Goal: Information Seeking & Learning: Learn about a topic

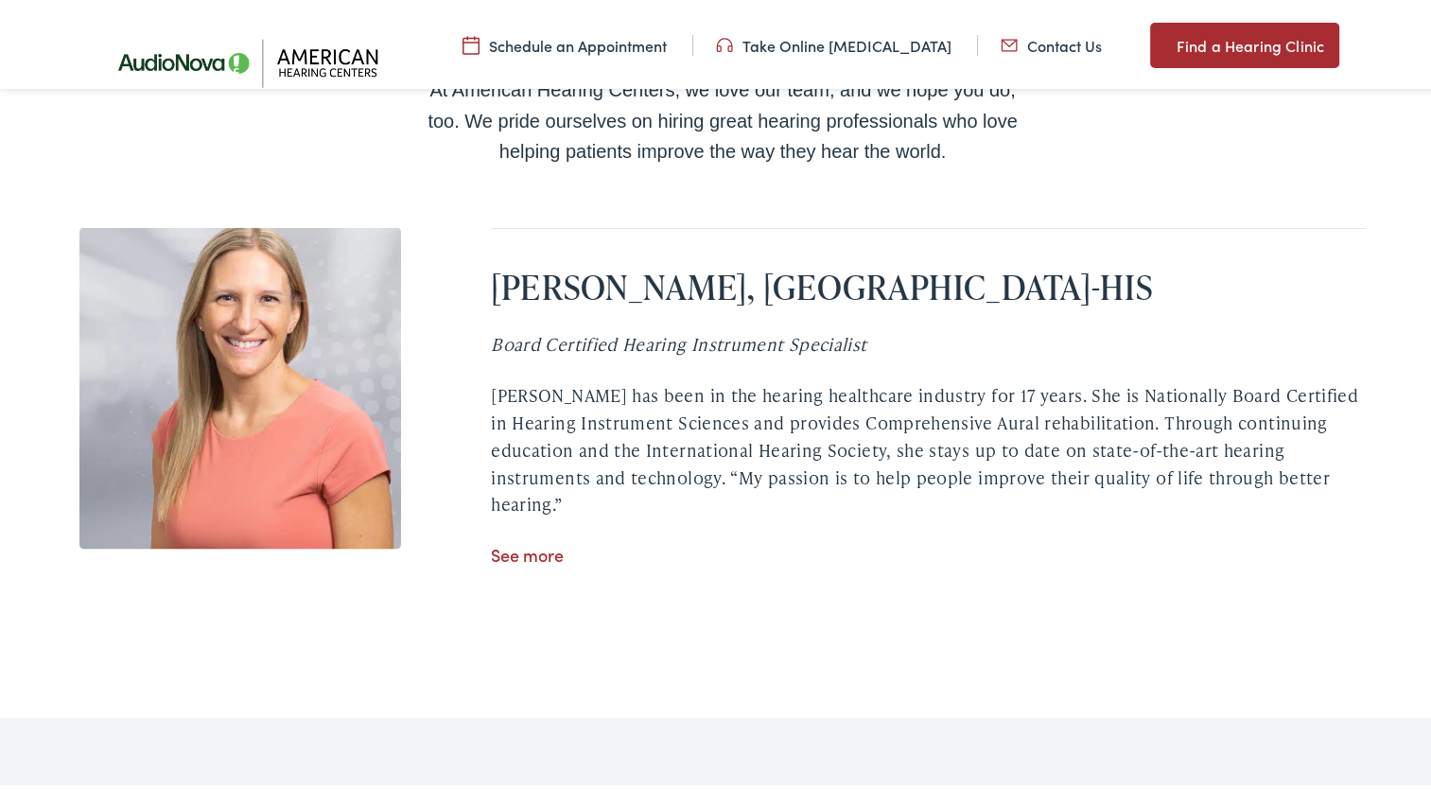
scroll to position [3500, 0]
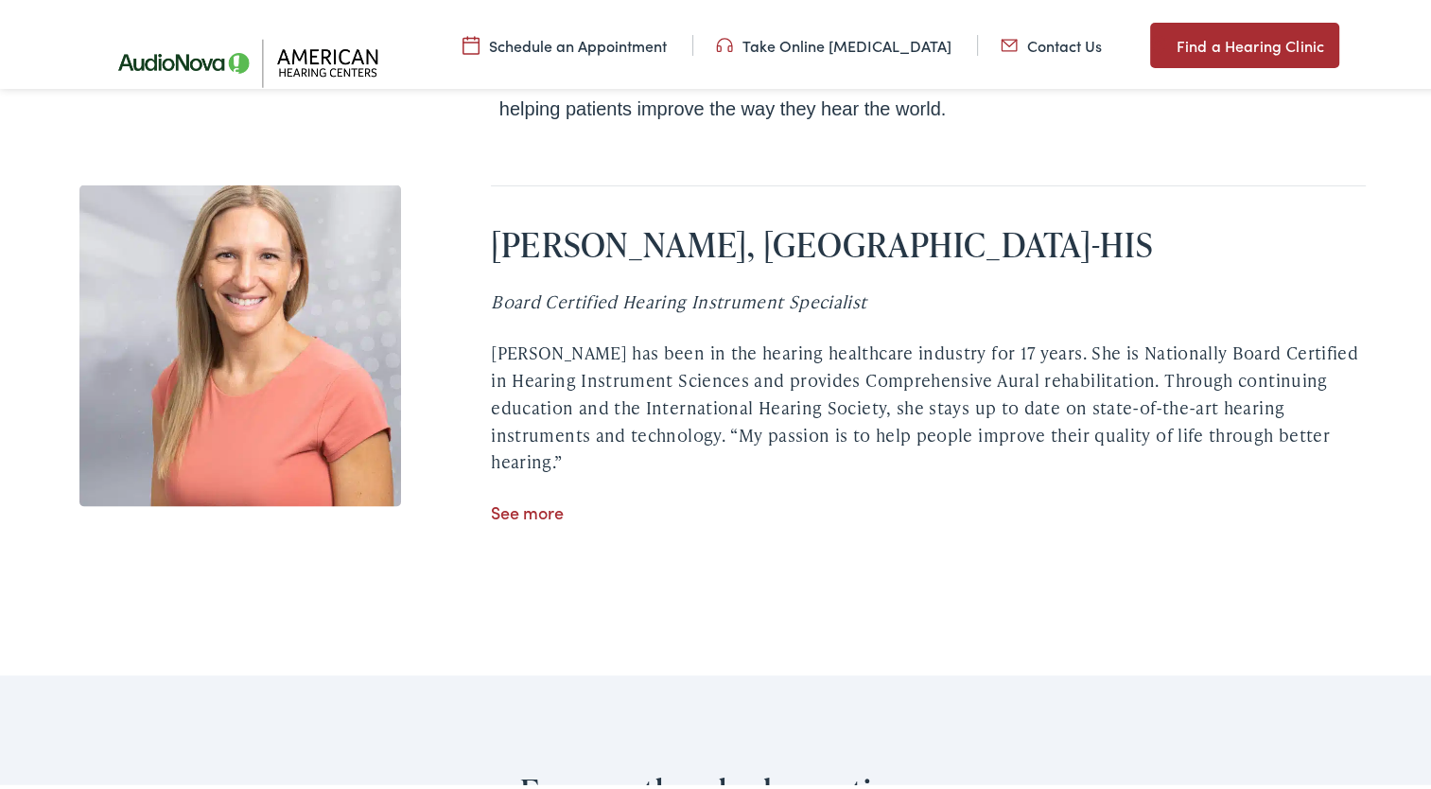
click at [500, 519] on link "See more" at bounding box center [527, 508] width 73 height 24
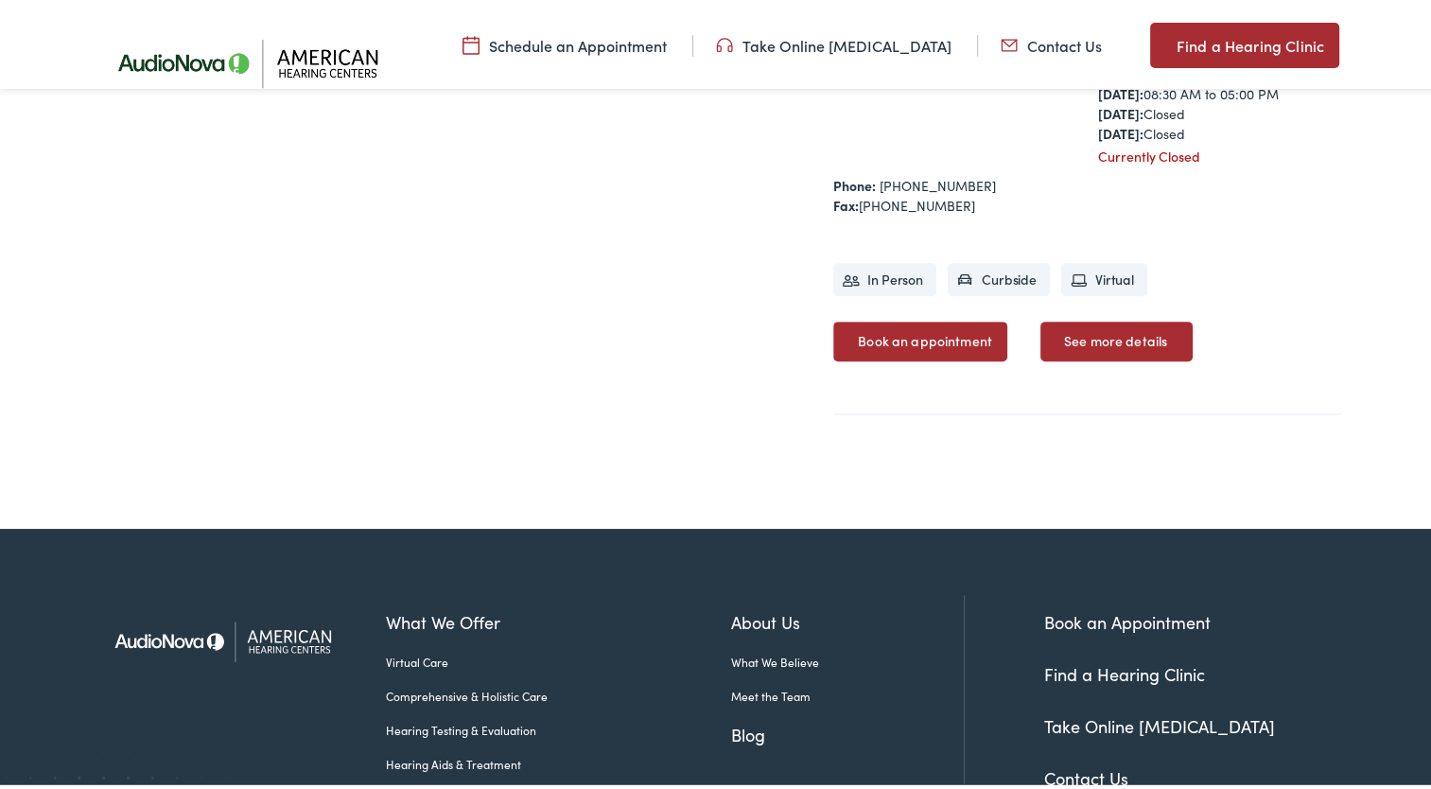
scroll to position [984, 0]
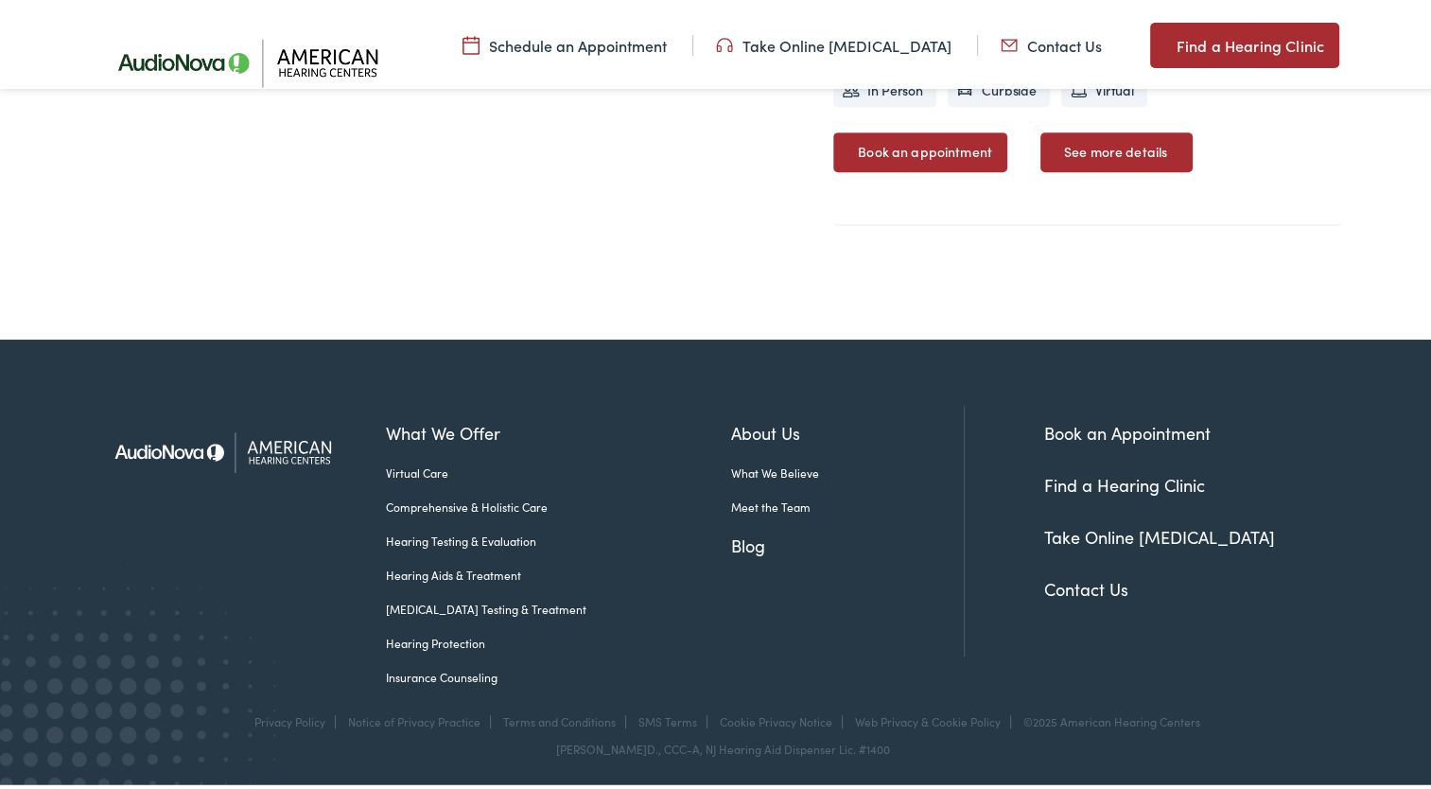
click at [450, 672] on link "Insurance Counseling" at bounding box center [558, 673] width 345 height 17
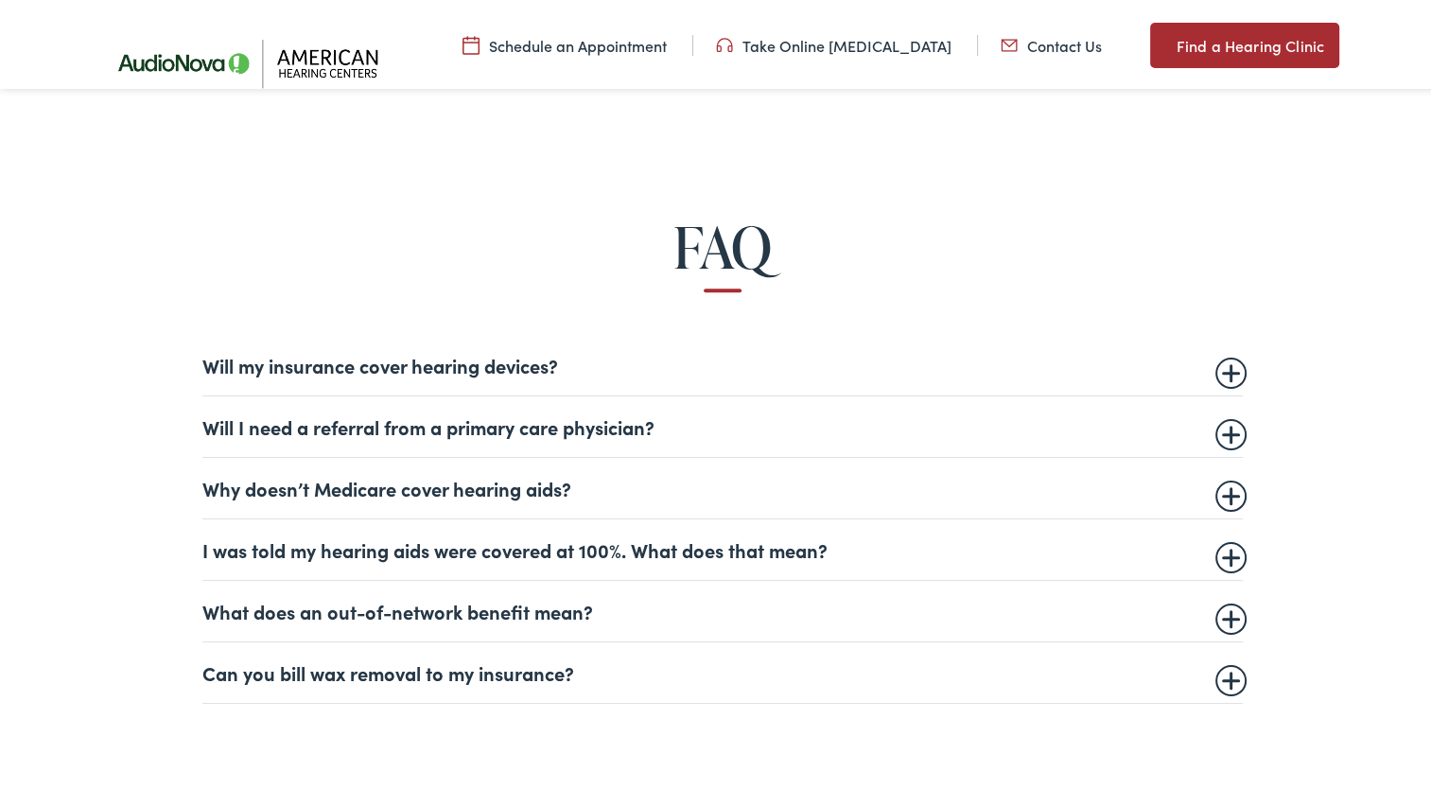
scroll to position [1041, 0]
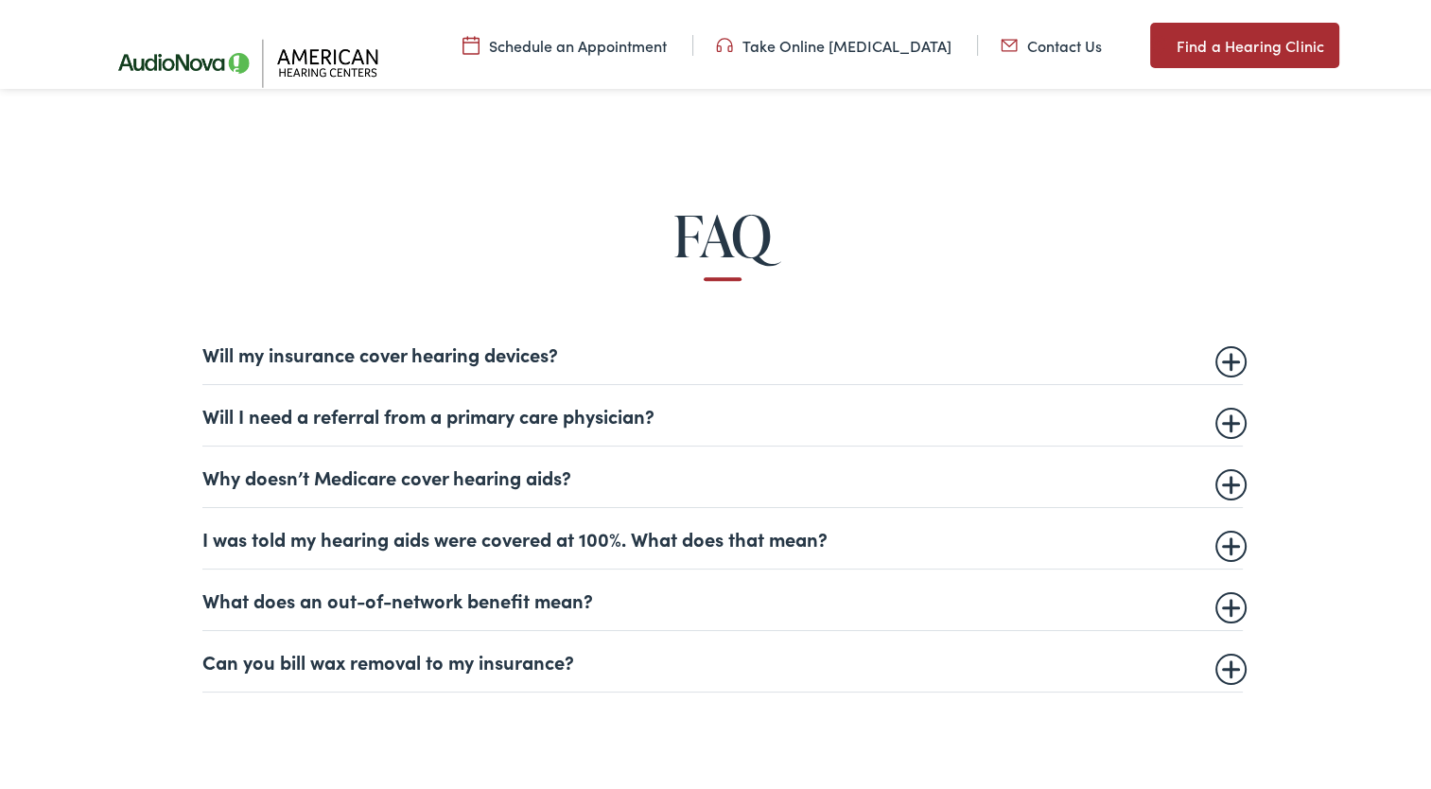
click at [1220, 475] on summary "Why doesn’t Medicare cover hearing aids?" at bounding box center [722, 473] width 1041 height 23
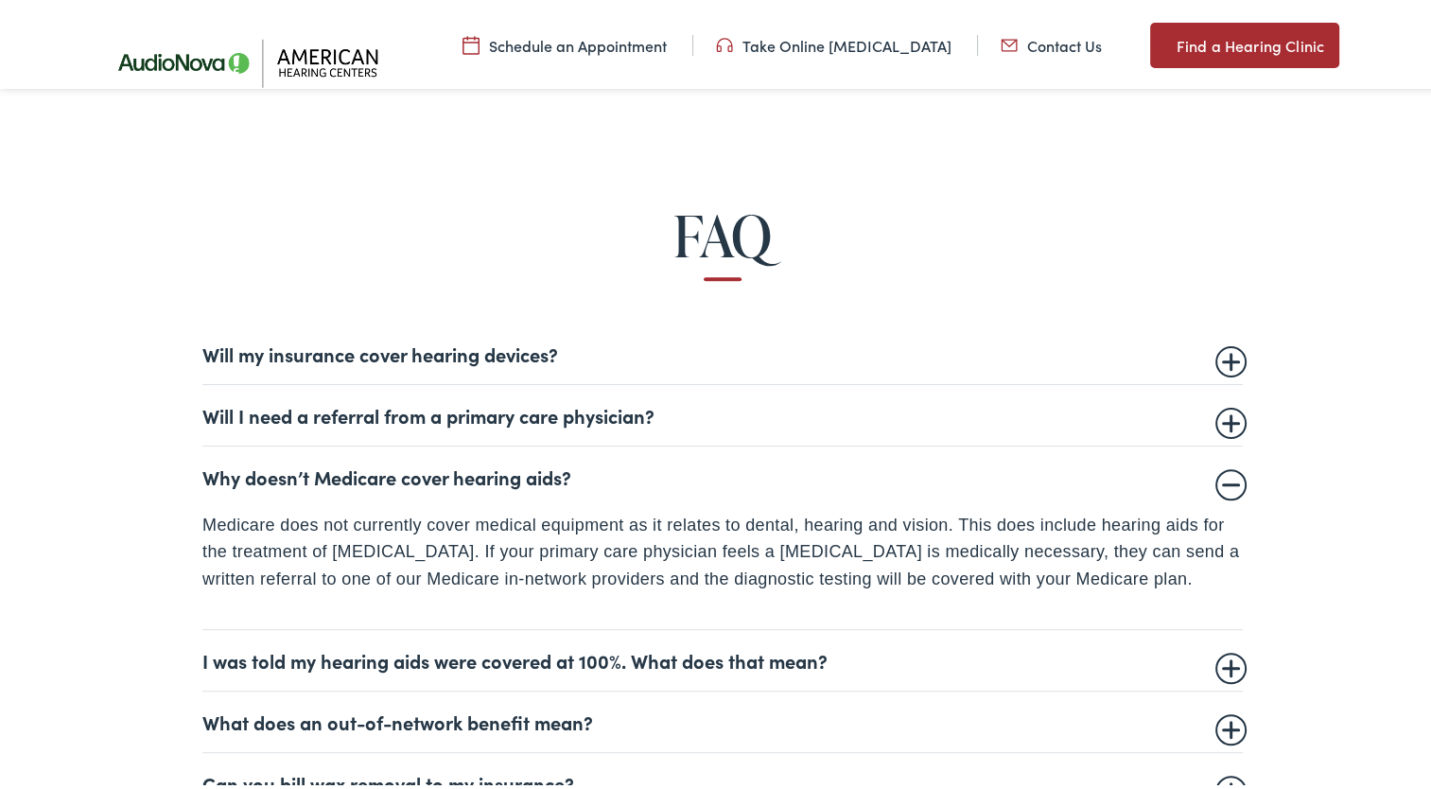
click at [1220, 475] on summary "Why doesn’t Medicare cover hearing aids?" at bounding box center [722, 473] width 1041 height 23
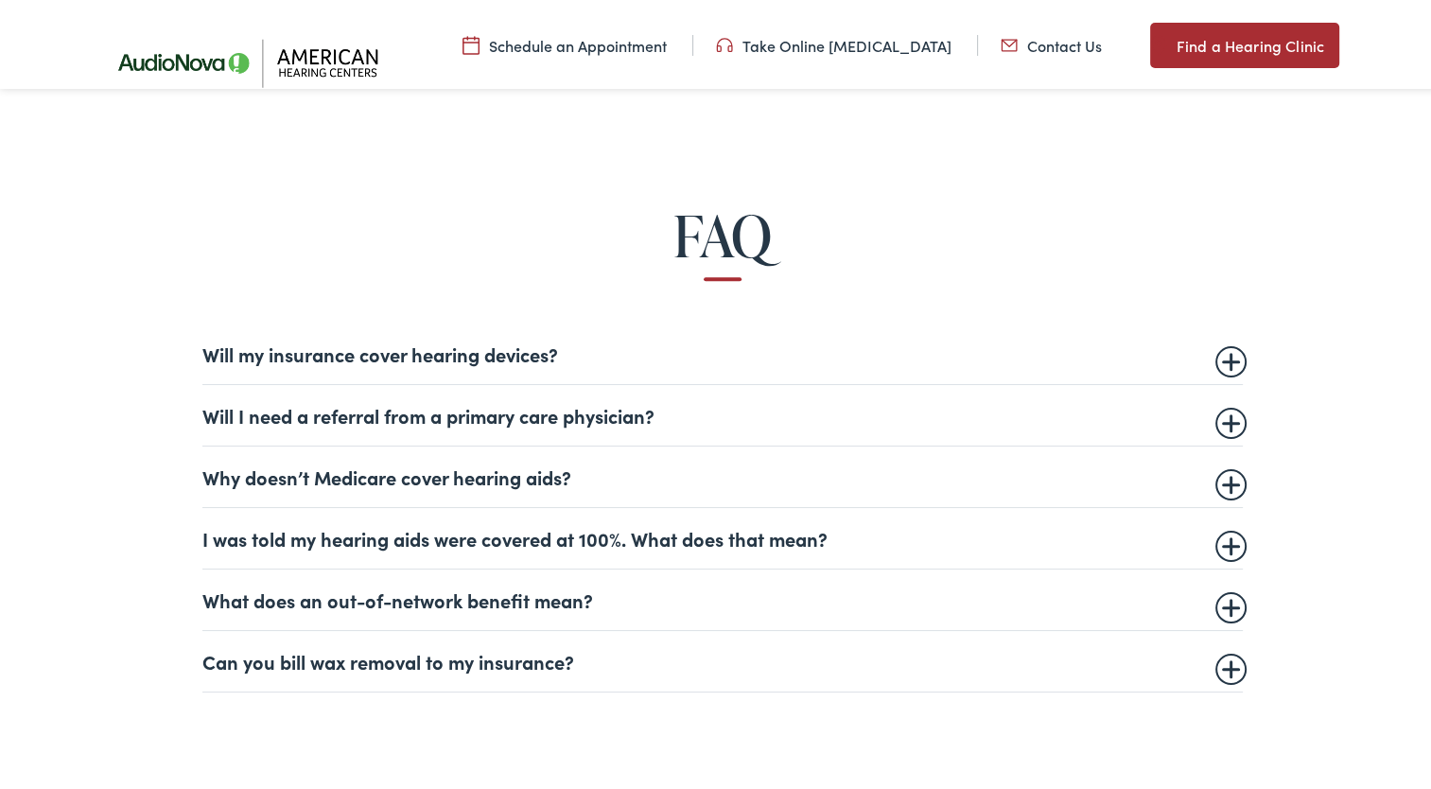
click at [1222, 605] on summary "What does an out-of-network benefit mean?" at bounding box center [722, 596] width 1041 height 23
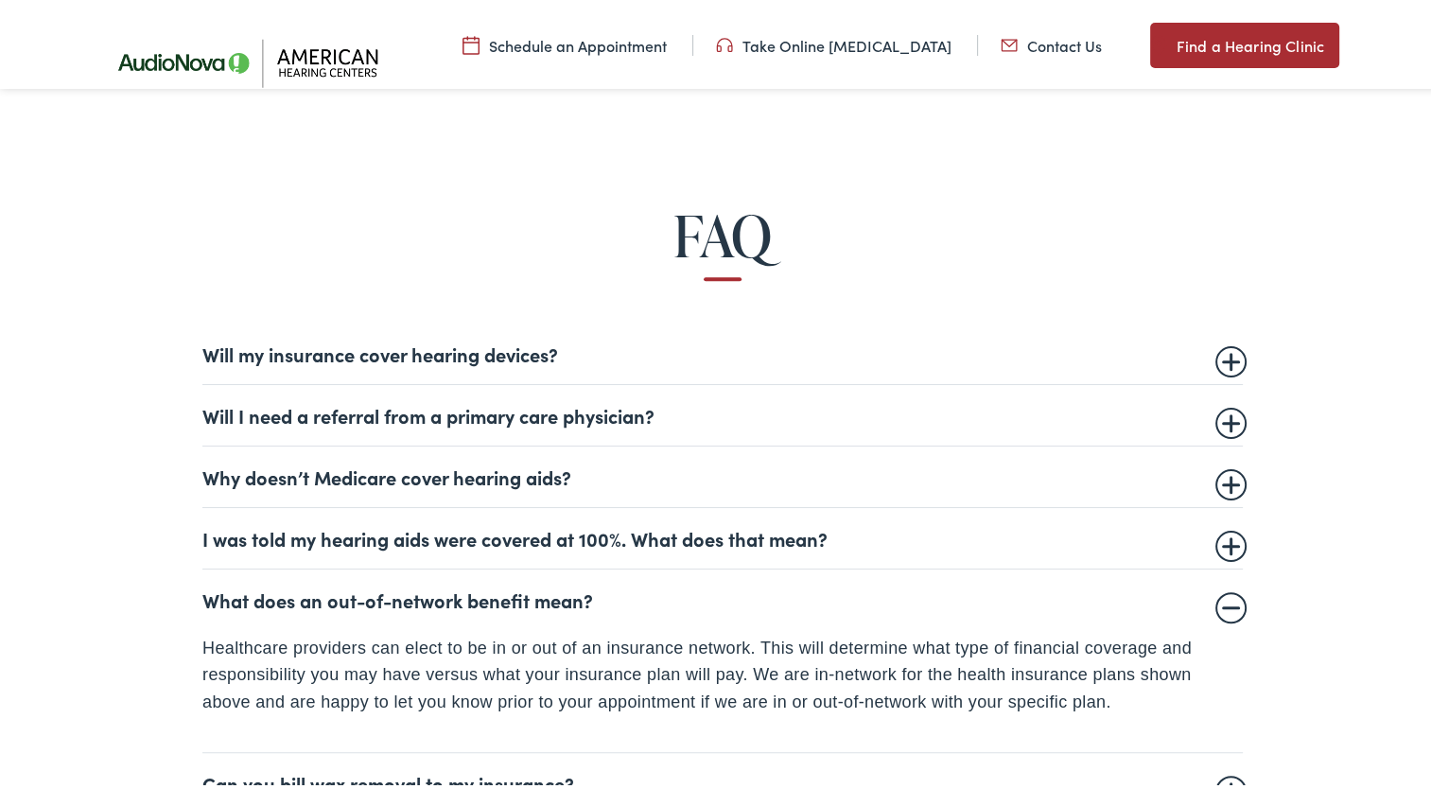
click at [1222, 605] on summary "What does an out-of-network benefit mean?" at bounding box center [722, 596] width 1041 height 23
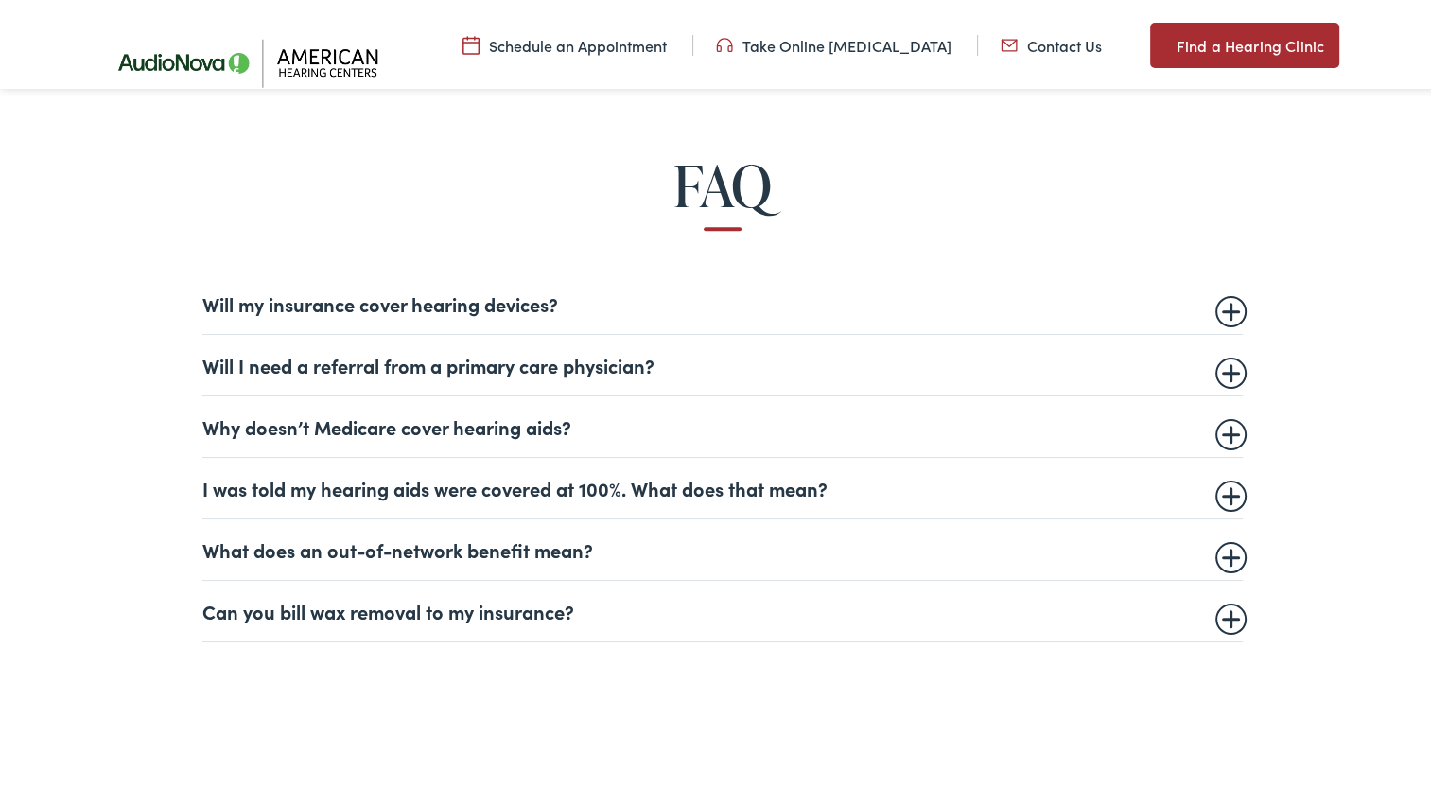
scroll to position [1135, 0]
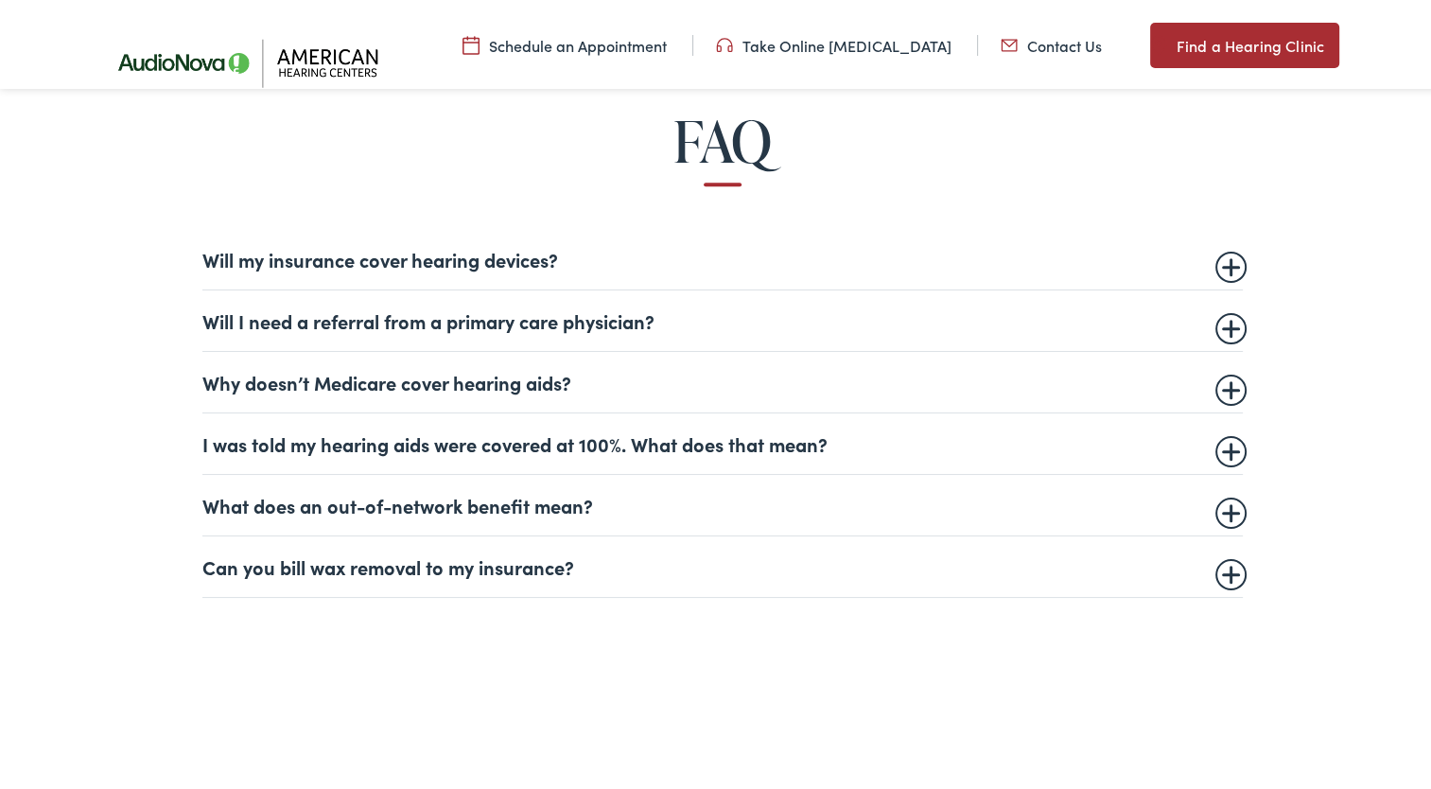
click at [1219, 564] on summary "Can you bill wax removal to my insurance?" at bounding box center [722, 563] width 1041 height 23
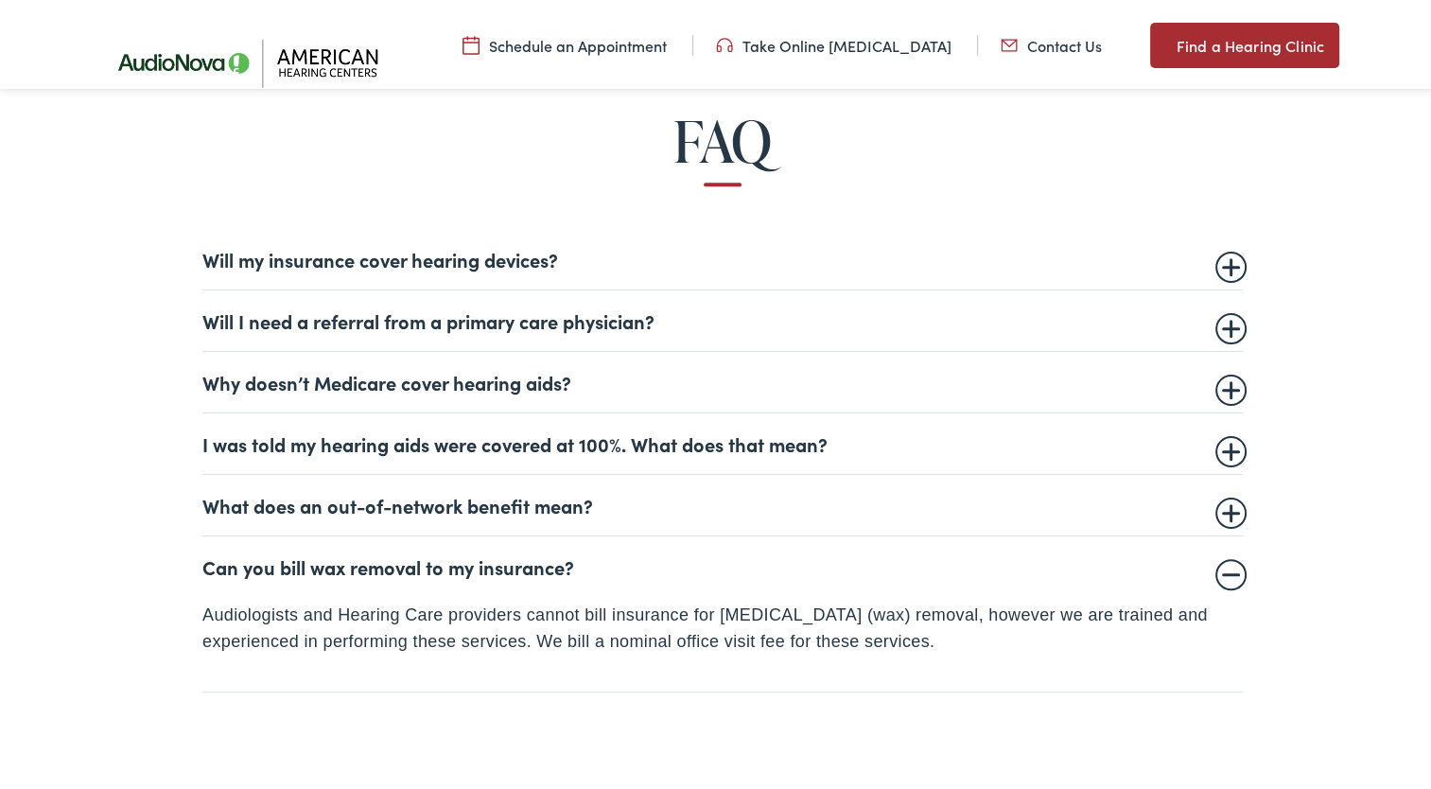
click at [1219, 564] on summary "Can you bill wax removal to my insurance?" at bounding box center [722, 563] width 1041 height 23
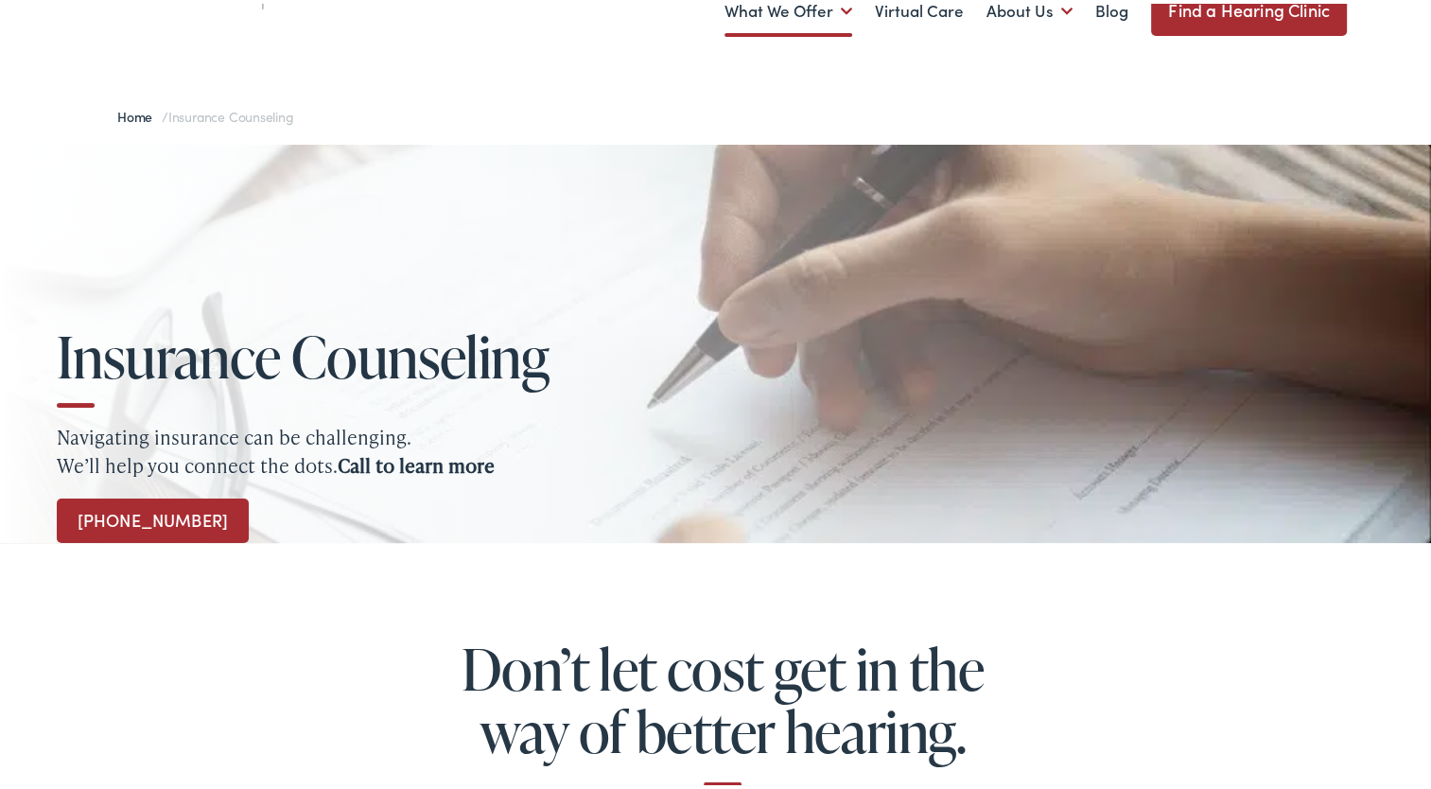
scroll to position [0, 0]
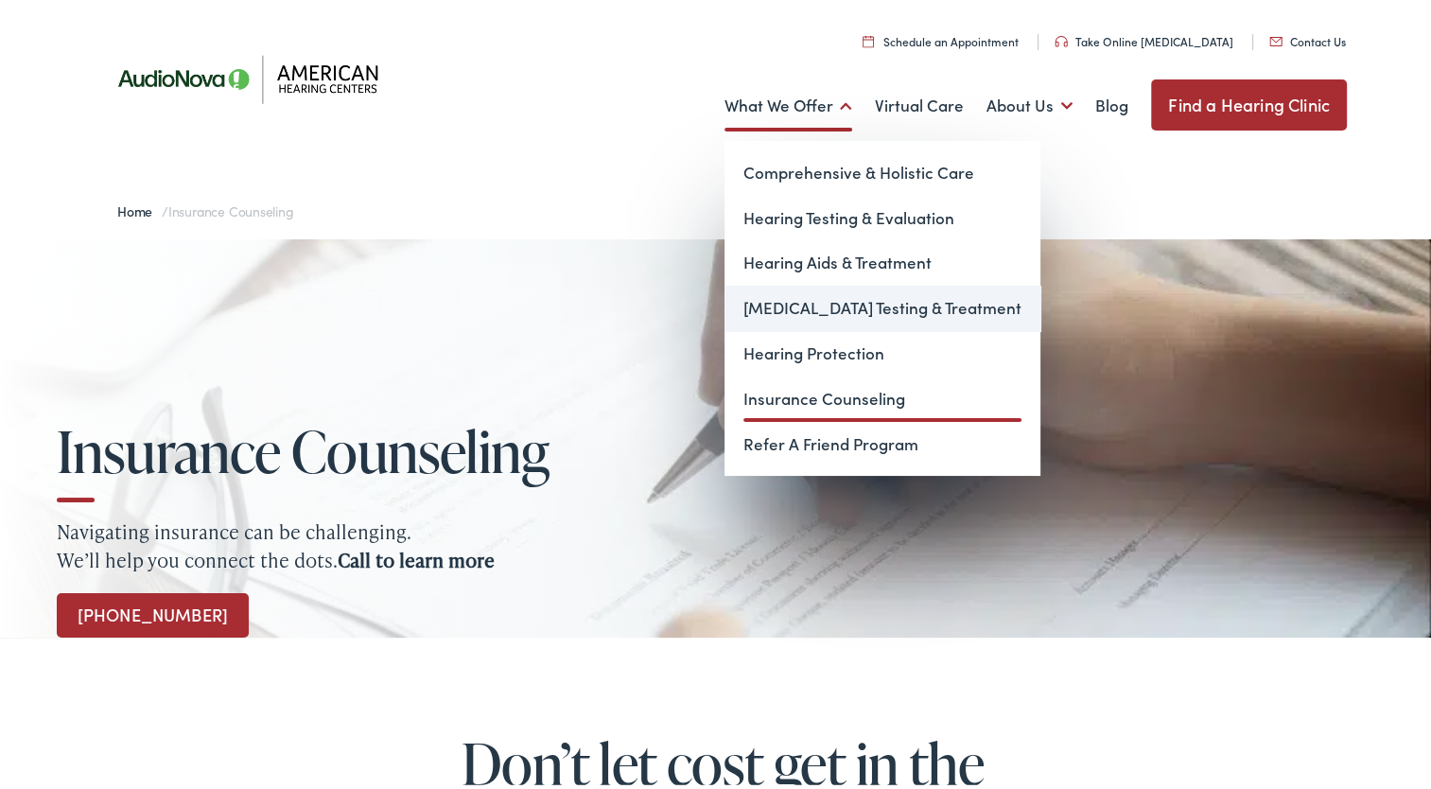
click at [805, 304] on link "[MEDICAL_DATA] Testing & Treatment" at bounding box center [883, 304] width 316 height 45
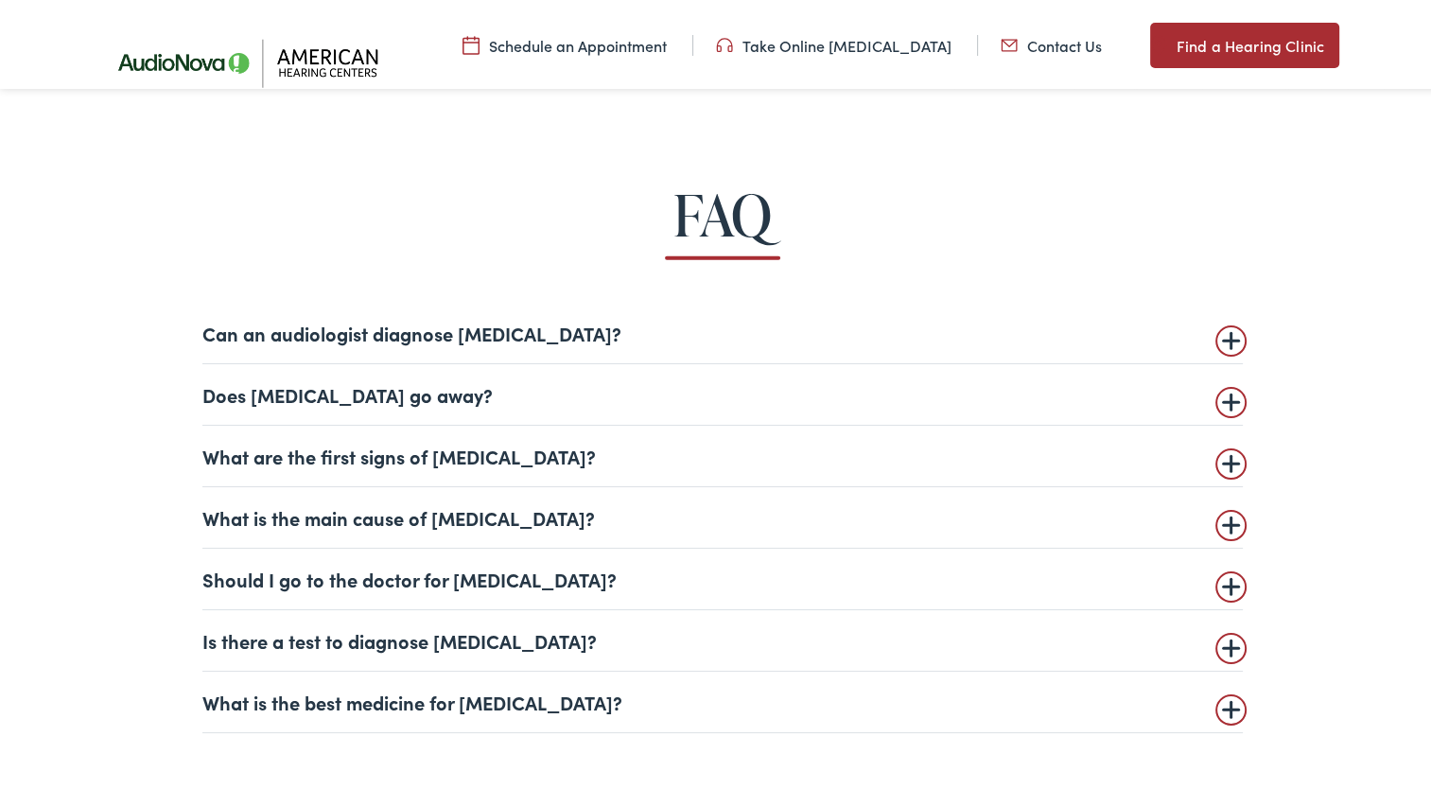
scroll to position [4352, 0]
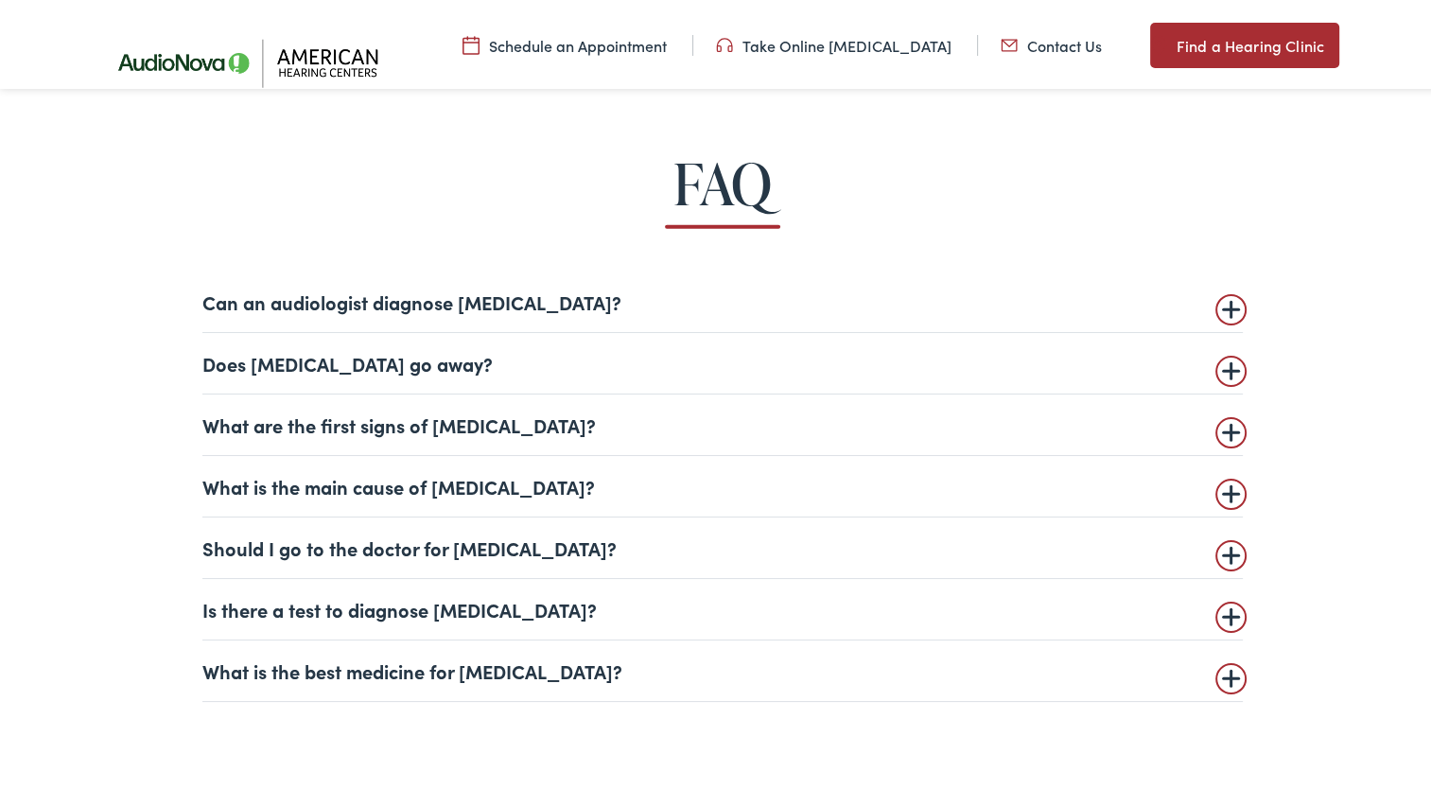
click at [1226, 426] on summary "What are the first signs of [MEDICAL_DATA]?" at bounding box center [722, 421] width 1041 height 23
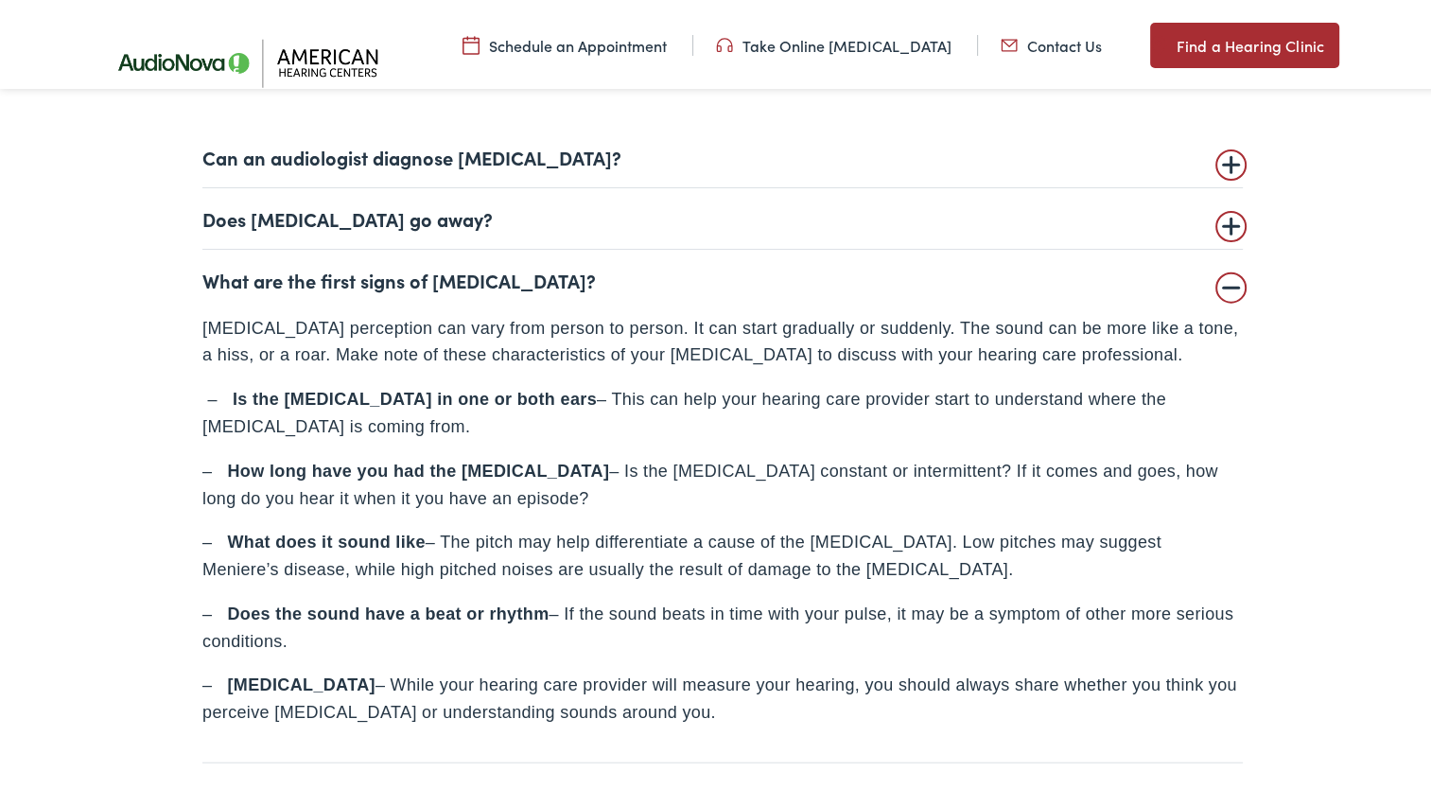
scroll to position [4541, 0]
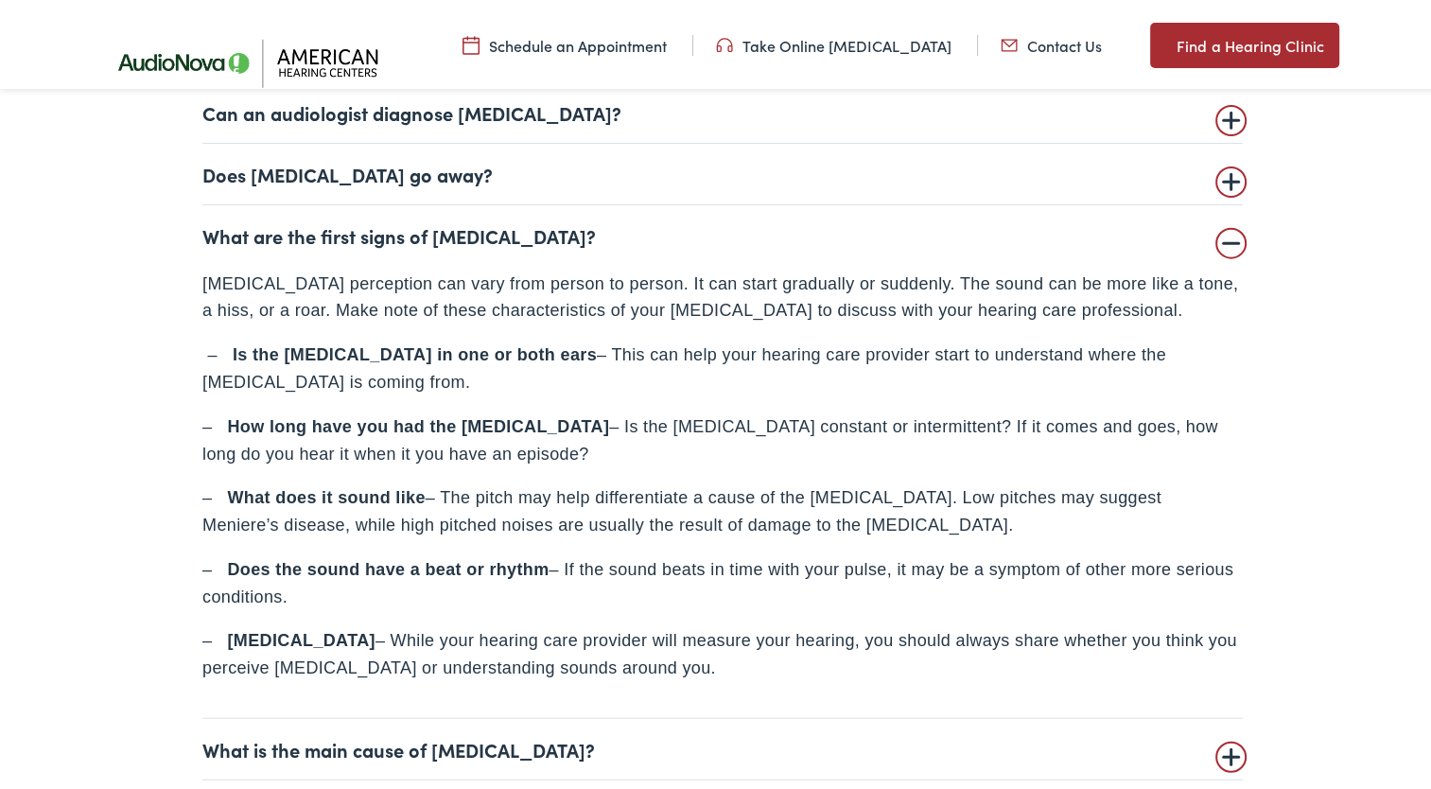
click at [1220, 233] on summary "What are the first signs of [MEDICAL_DATA]?" at bounding box center [722, 231] width 1041 height 23
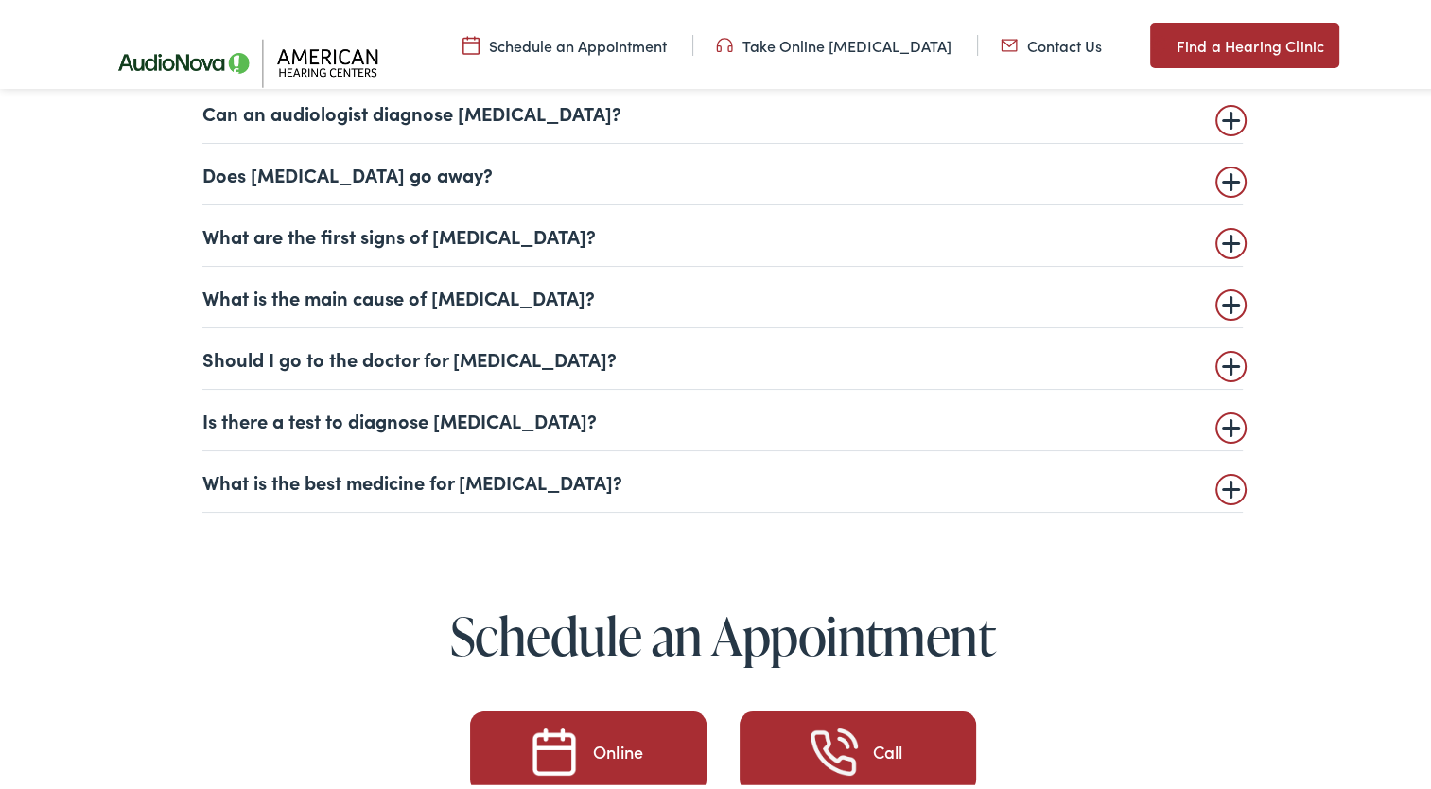
click at [1222, 285] on summary "What is the main cause of tinnitus?" at bounding box center [722, 293] width 1041 height 23
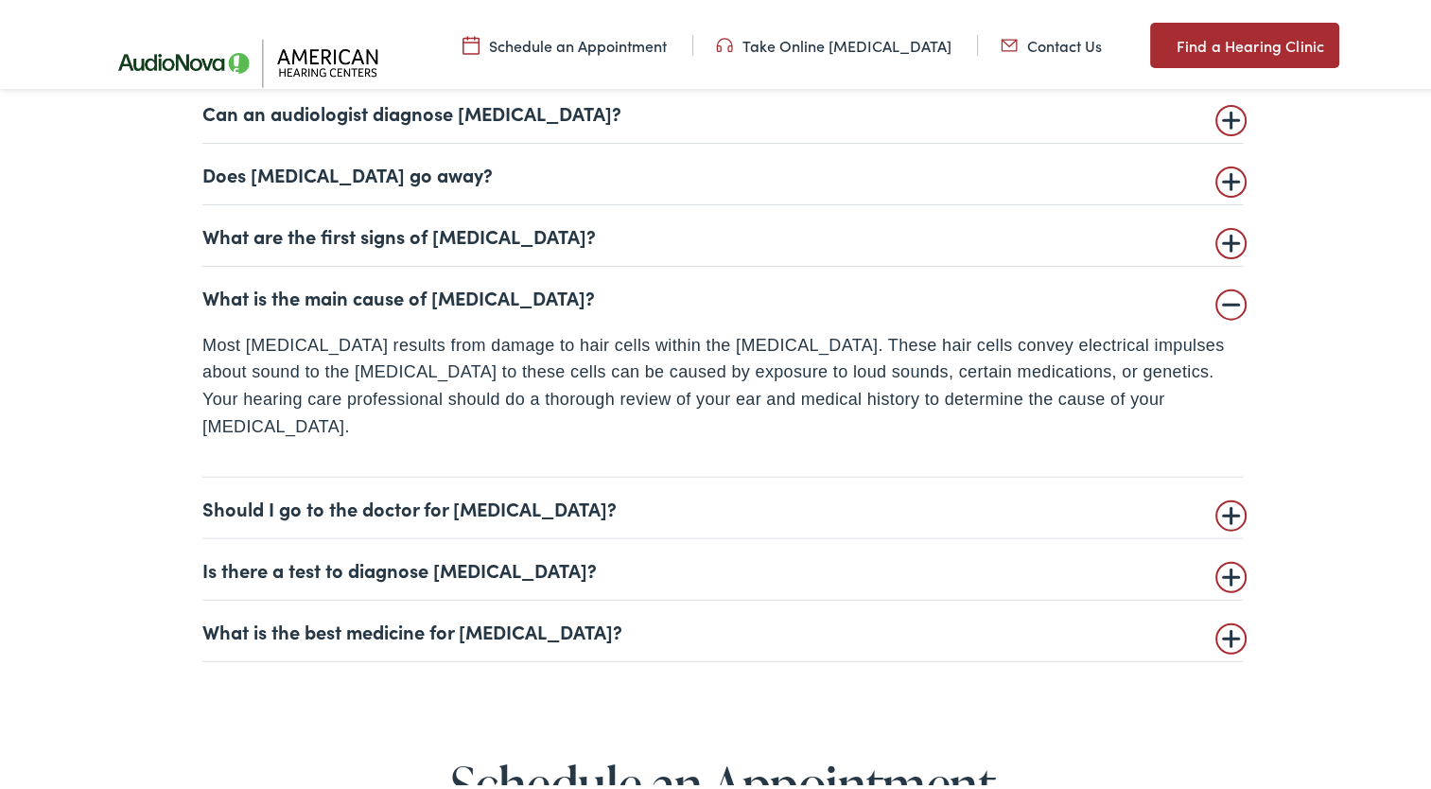
click at [1222, 285] on summary "What is the main cause of tinnitus?" at bounding box center [722, 293] width 1041 height 23
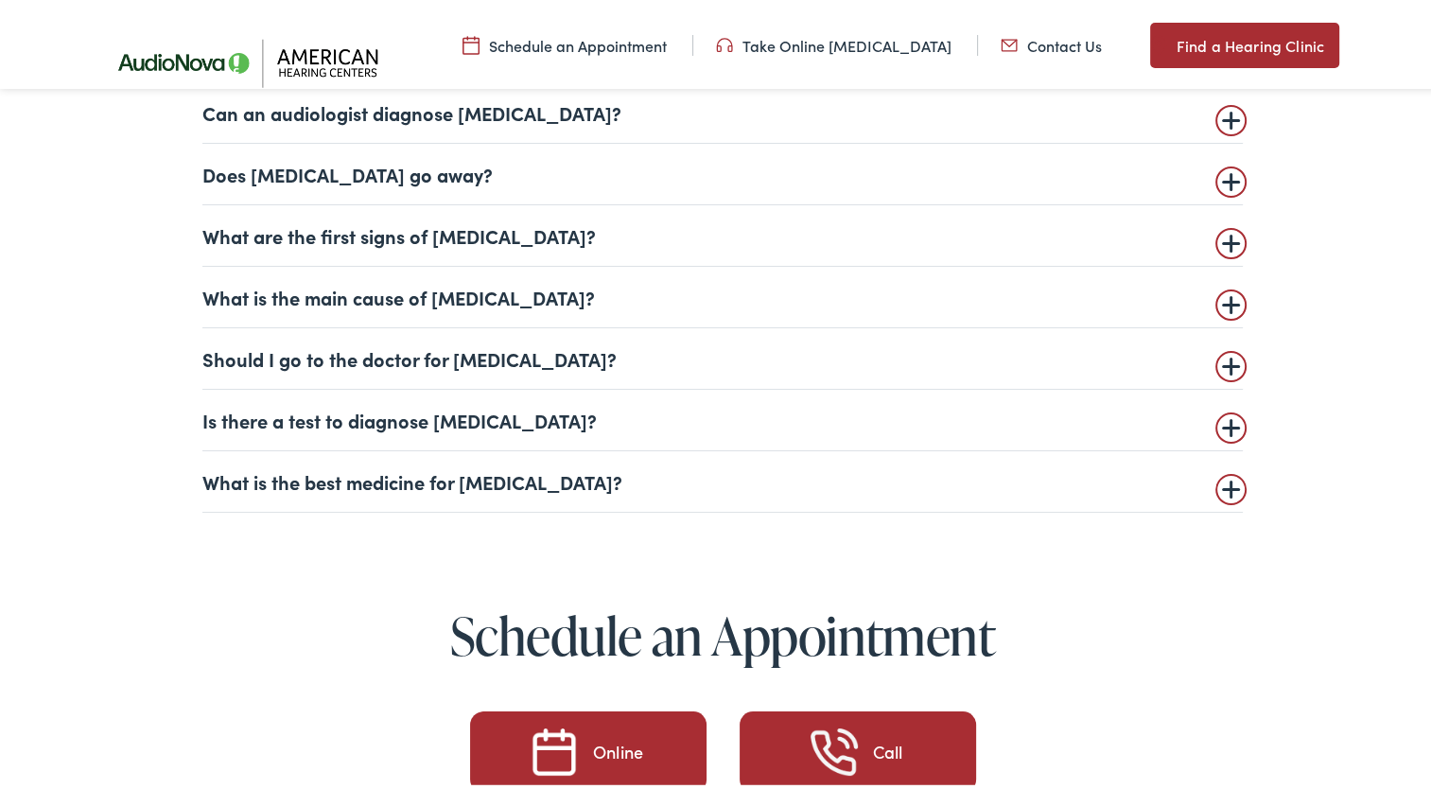
click at [1217, 355] on summary "Should I go to the doctor for tinnitus?" at bounding box center [722, 354] width 1041 height 23
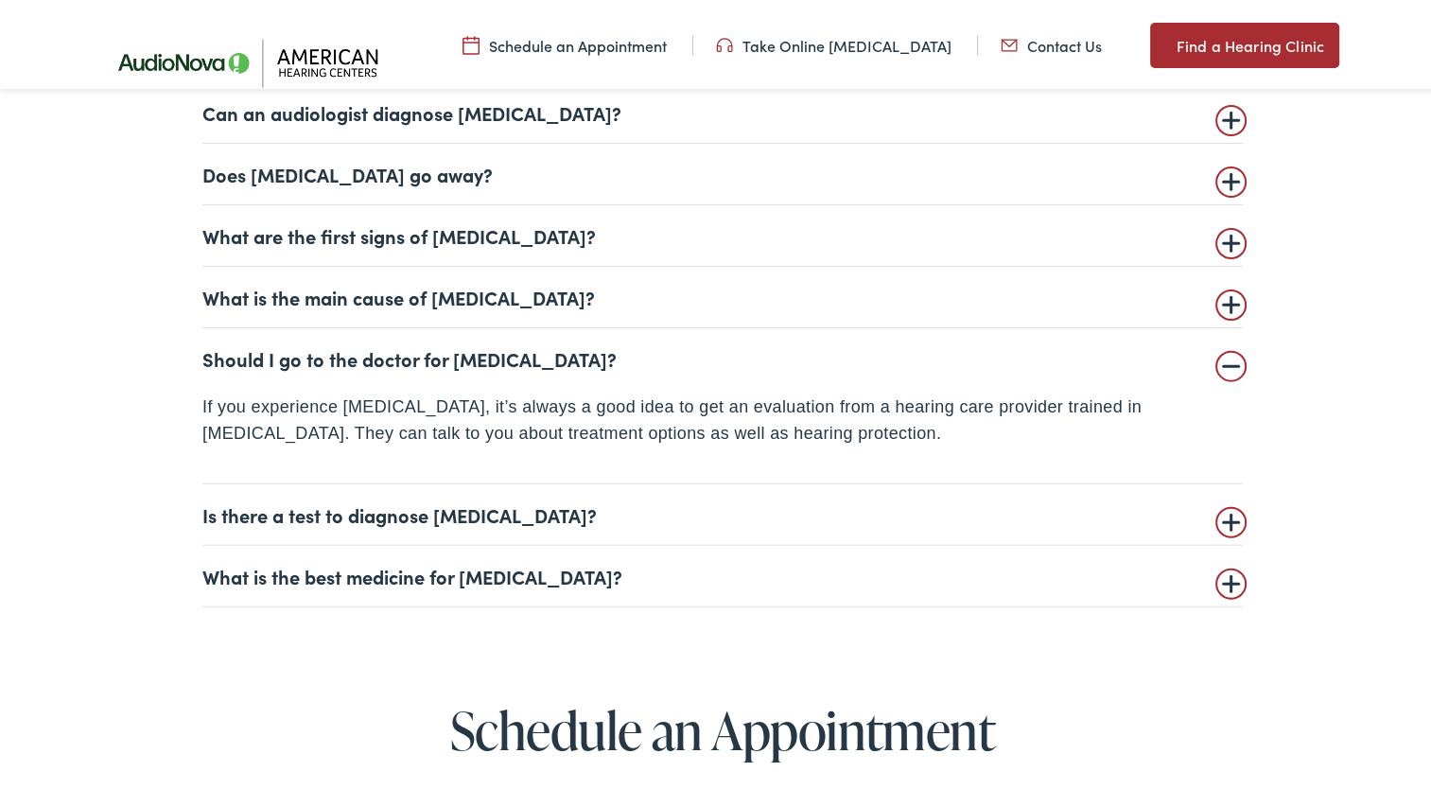
click at [1217, 355] on summary "Should I go to the doctor for tinnitus?" at bounding box center [722, 354] width 1041 height 23
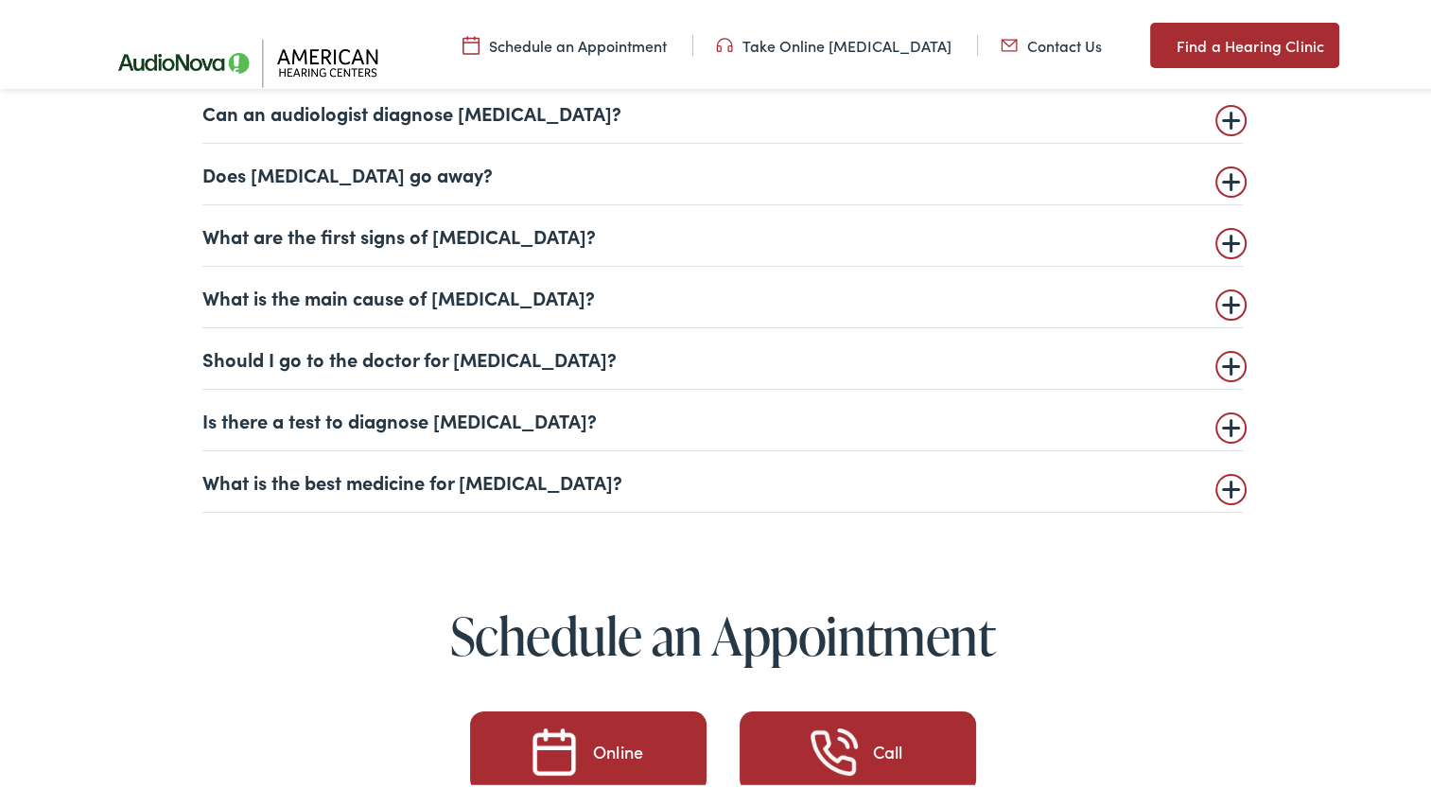
click at [1224, 417] on summary "Is there a test to diagnose tinnitus?" at bounding box center [722, 416] width 1041 height 23
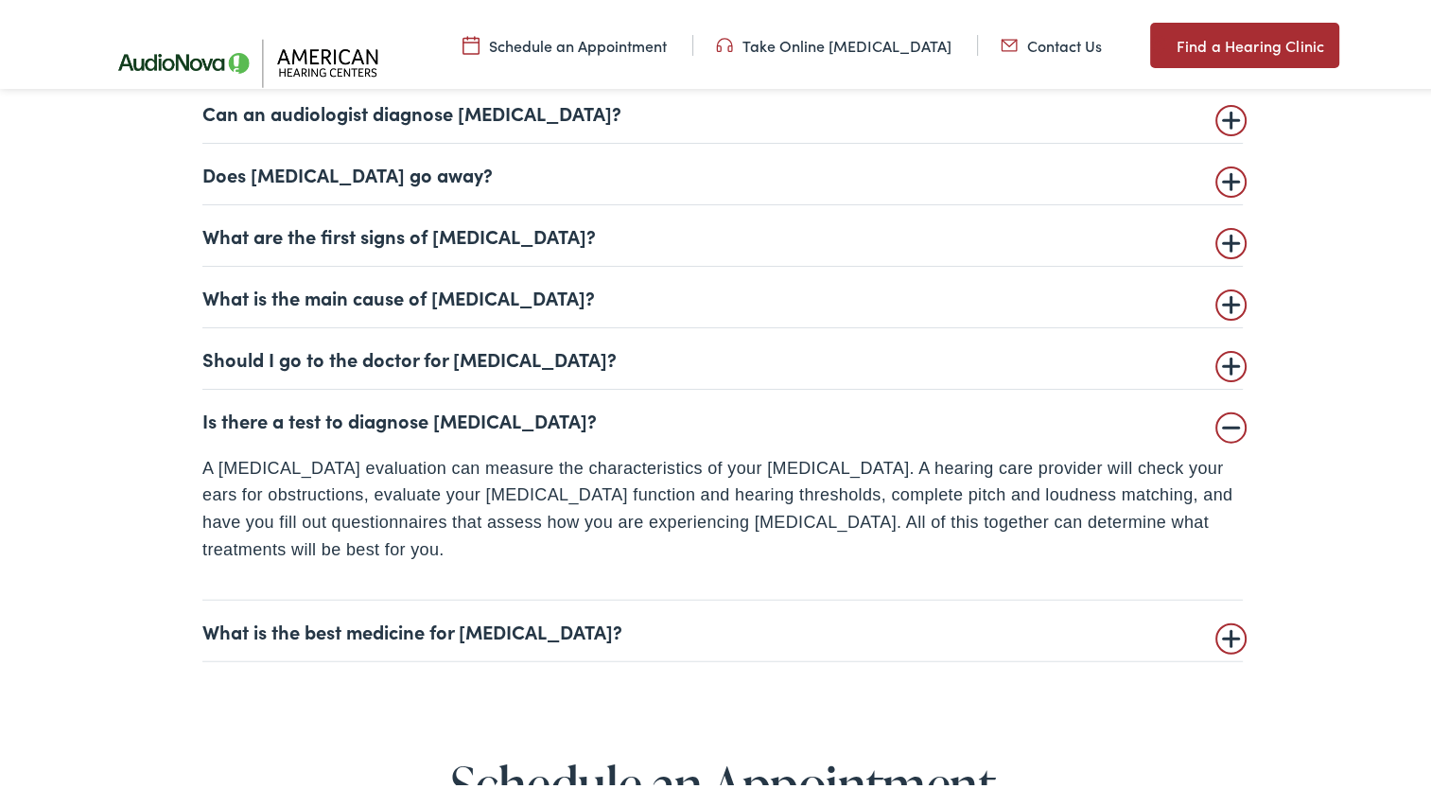
click at [1224, 417] on summary "Is there a test to diagnose tinnitus?" at bounding box center [722, 416] width 1041 height 23
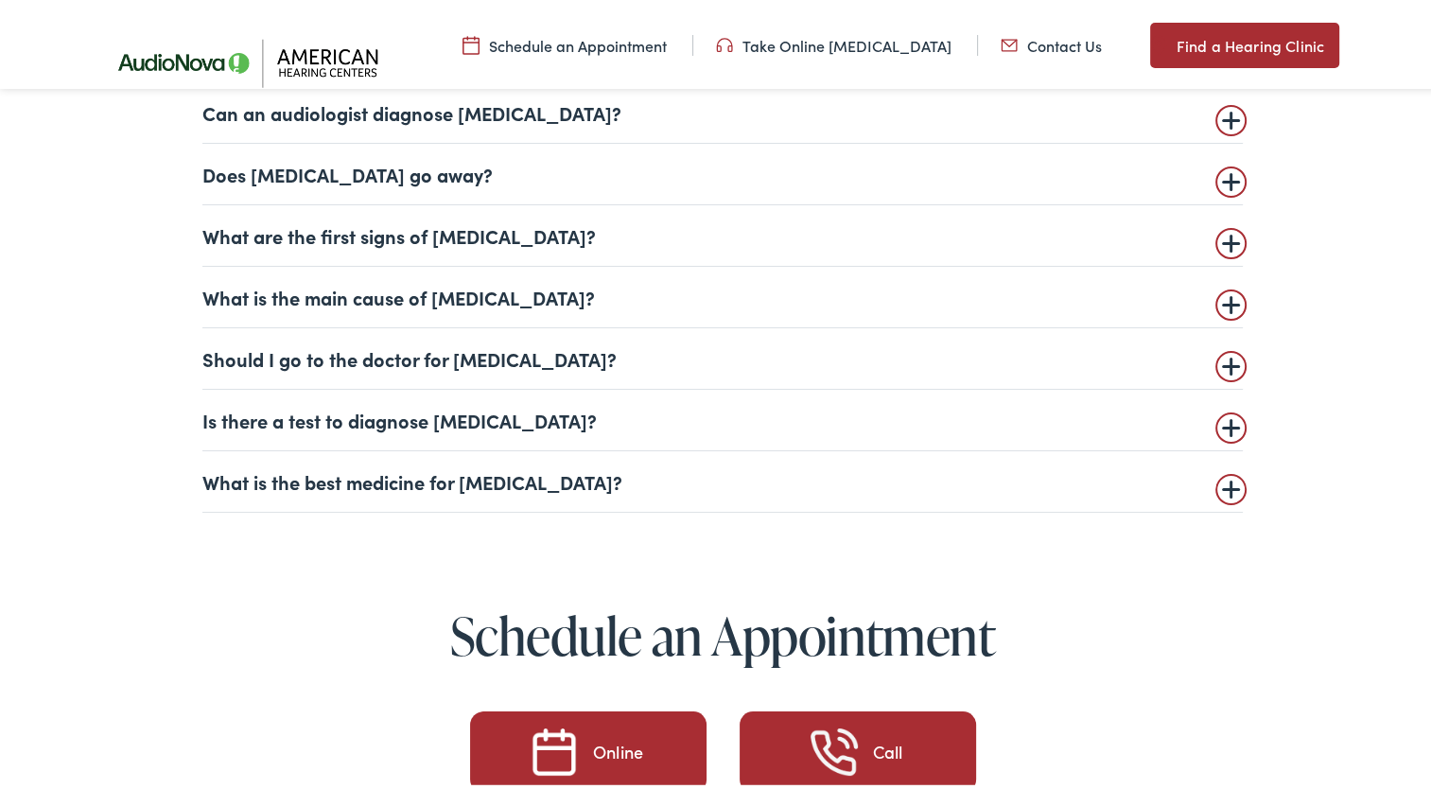
click at [1236, 472] on div "FAQ Can an audiologist diagnose tinnitus? Yes! As part of a thorough examinatio…" at bounding box center [723, 234] width 1304 height 550
click at [1226, 478] on summary "What is the best medicine for tinnitus?" at bounding box center [722, 477] width 1041 height 23
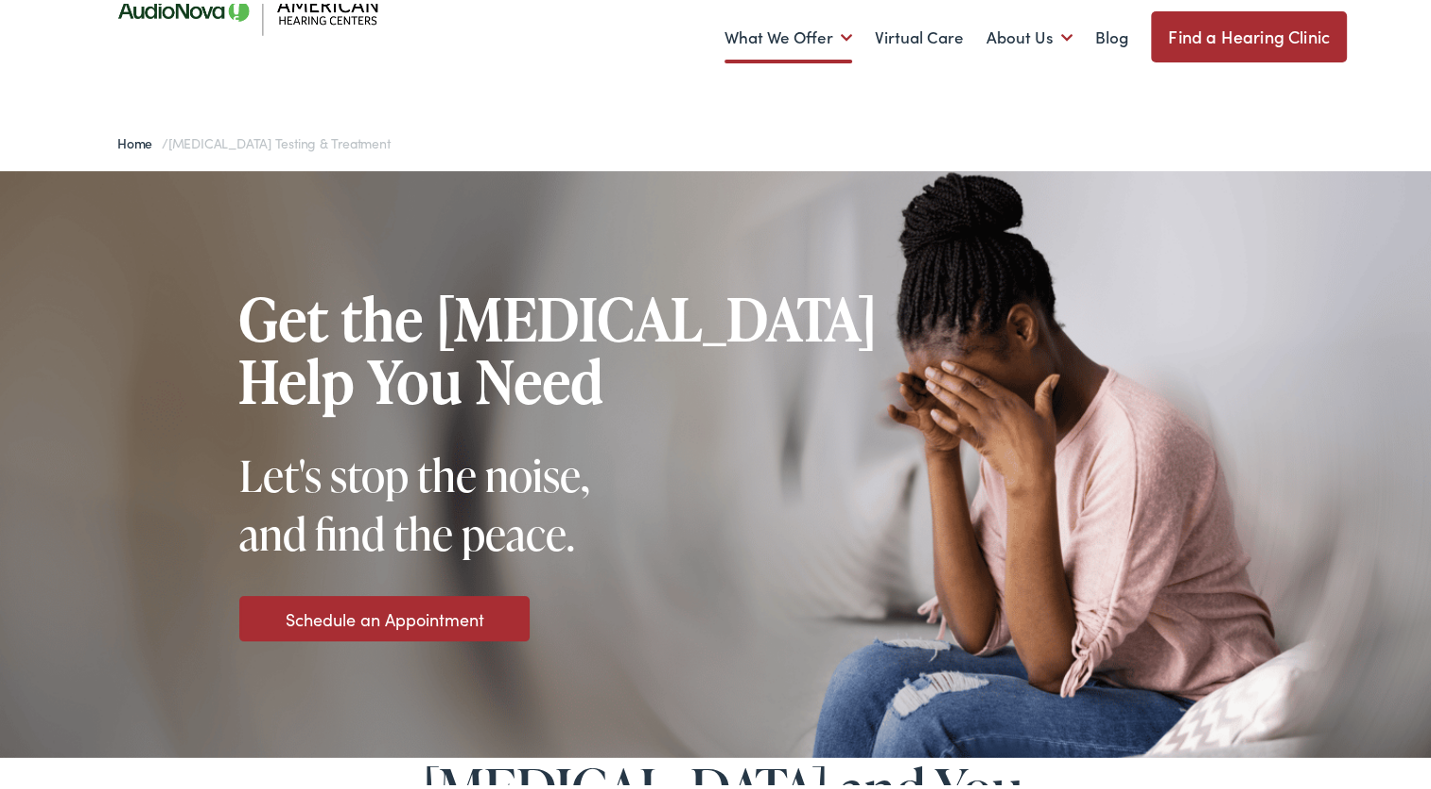
scroll to position [0, 0]
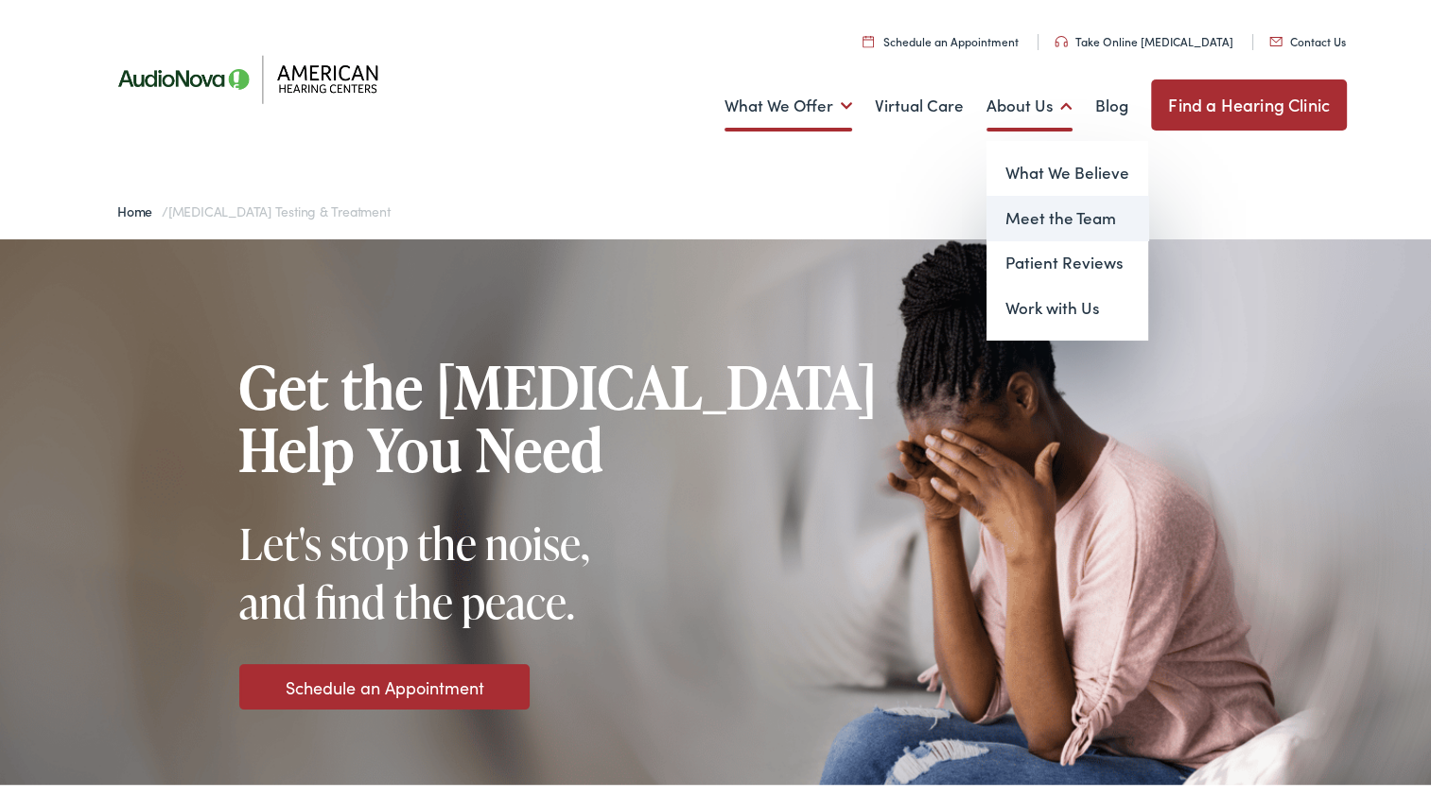
click at [1037, 203] on link "Meet the Team" at bounding box center [1068, 214] width 162 height 45
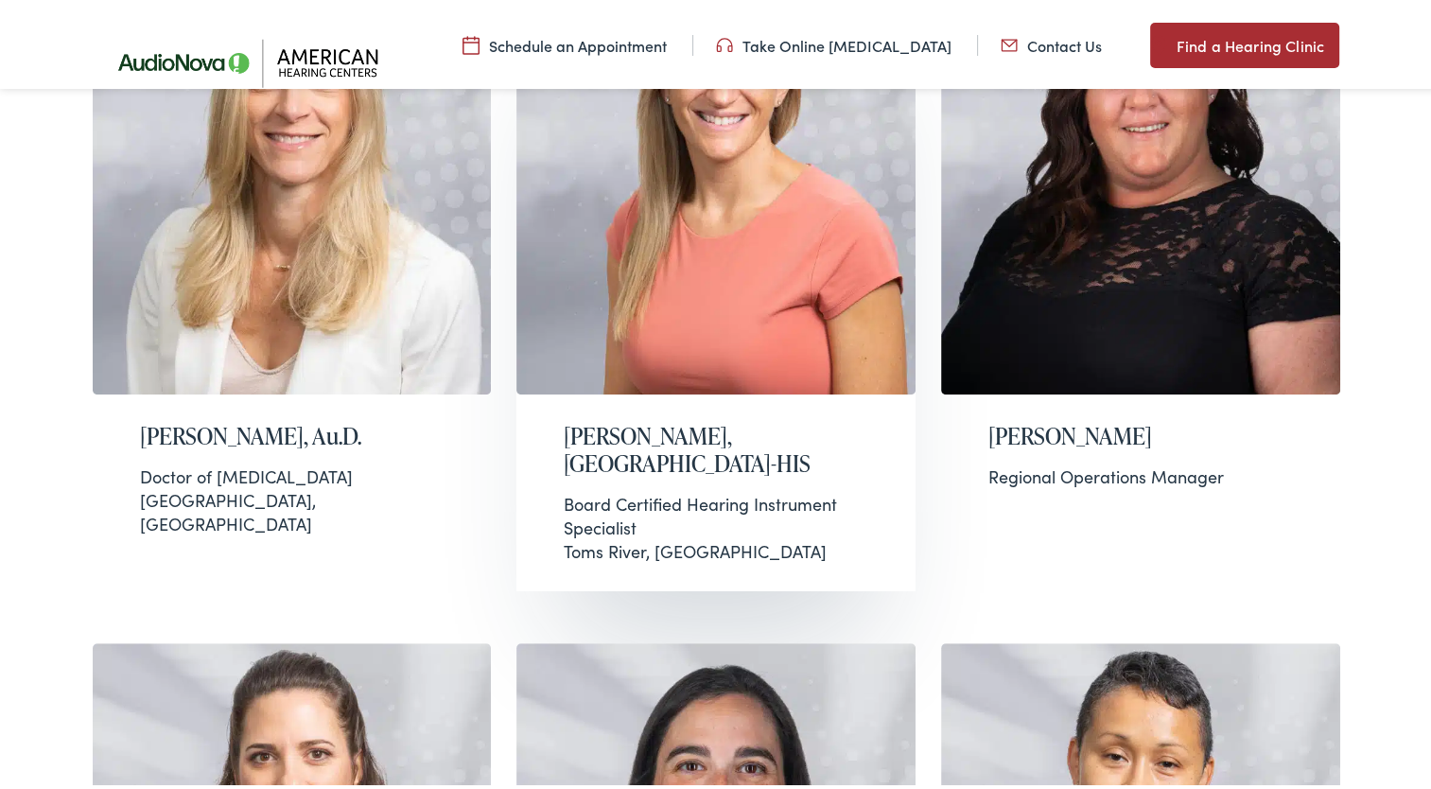
scroll to position [781, 0]
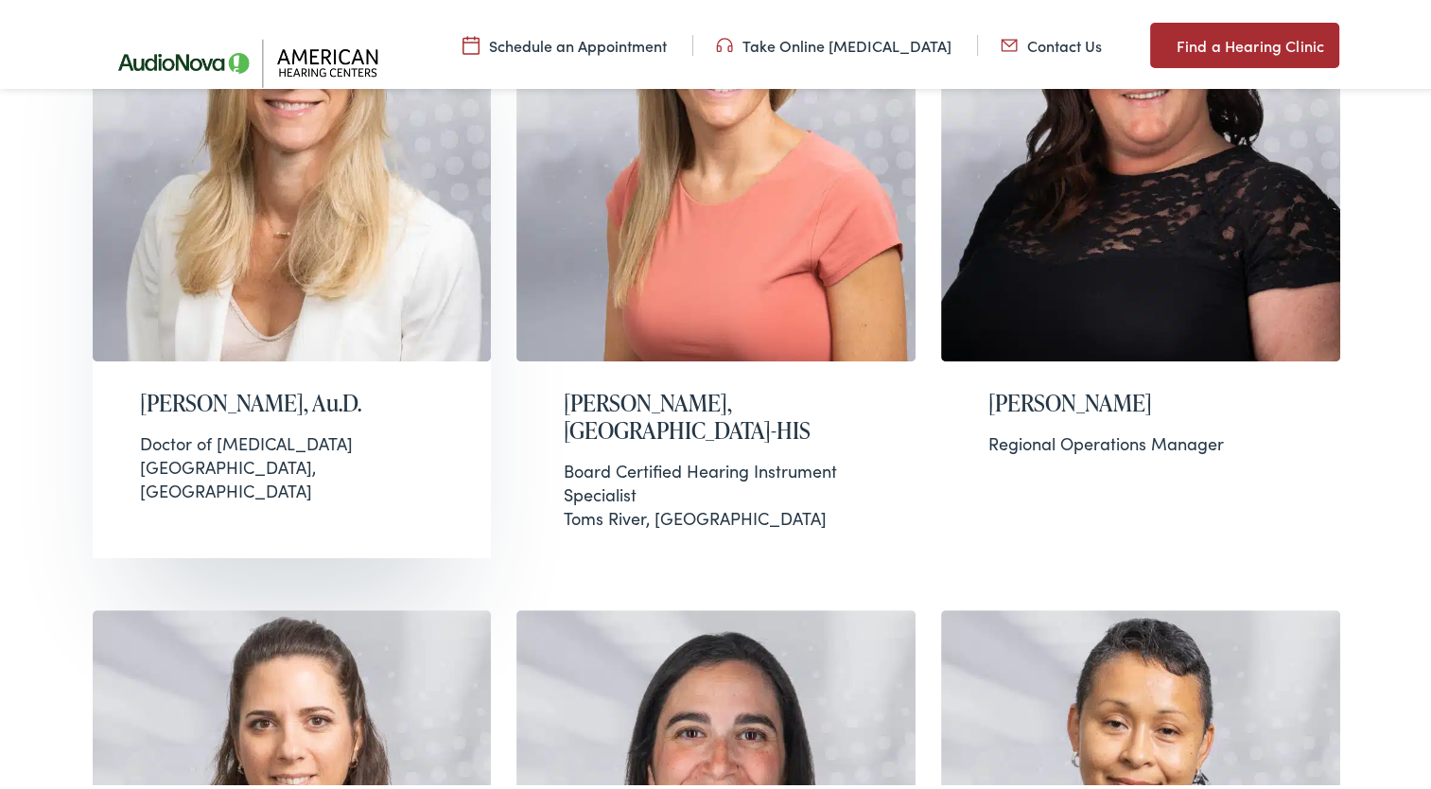
click at [208, 434] on div "Doctor of Audiology" at bounding box center [292, 440] width 305 height 24
